Goal: Navigation & Orientation: Find specific page/section

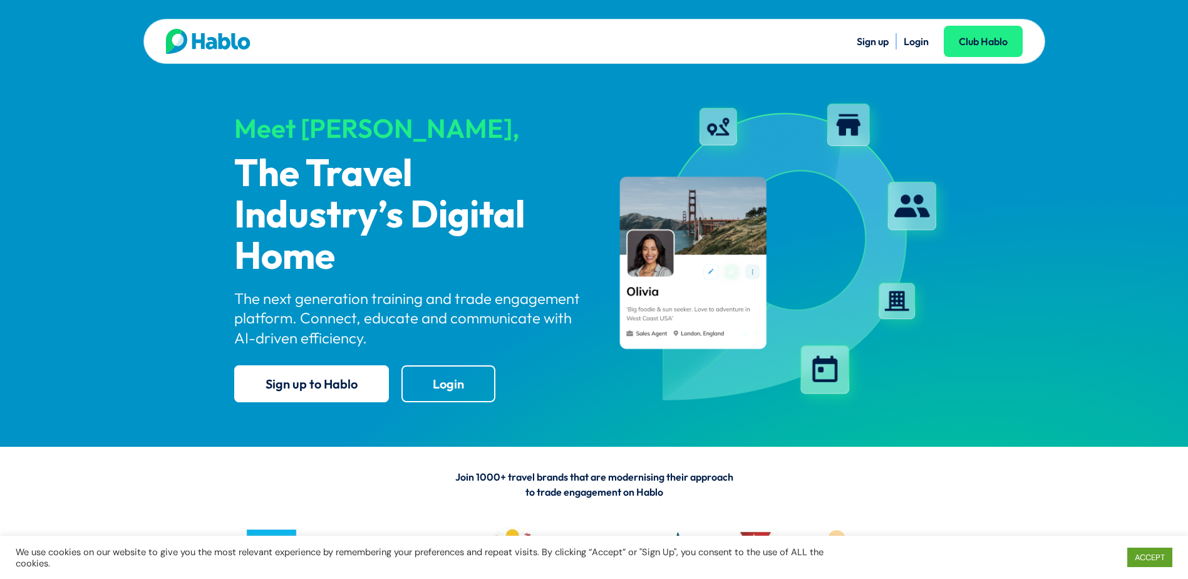
click at [925, 41] on link "Login" at bounding box center [916, 41] width 25 height 13
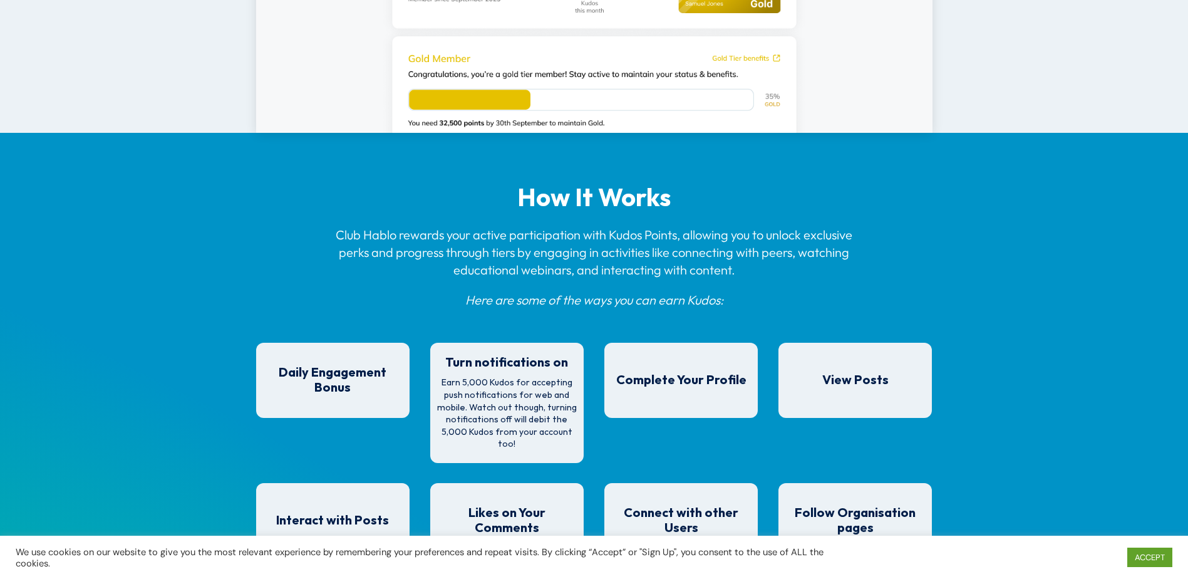
scroll to position [926, 0]
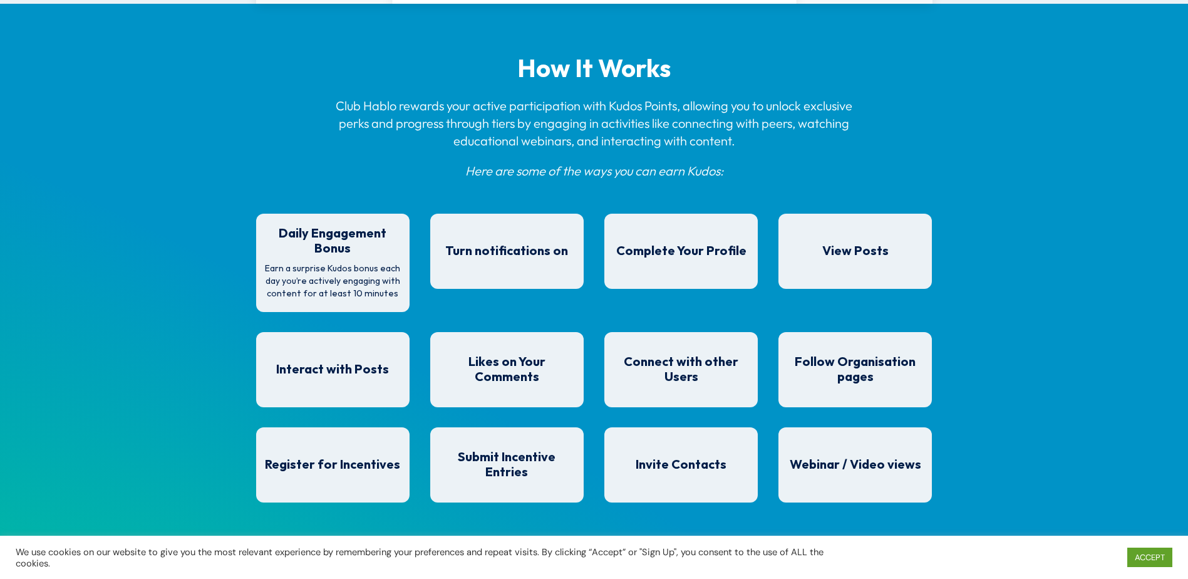
click at [336, 251] on span "Daily Engagement Bonus" at bounding box center [333, 241] width 108 height 29
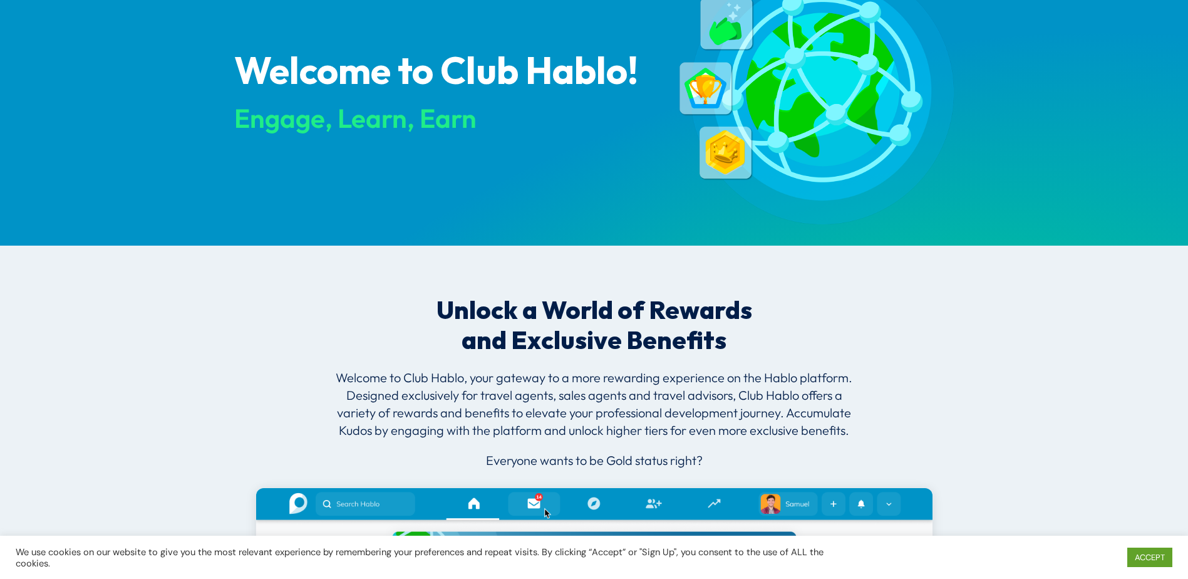
scroll to position [0, 0]
